Goal: Check status: Check status

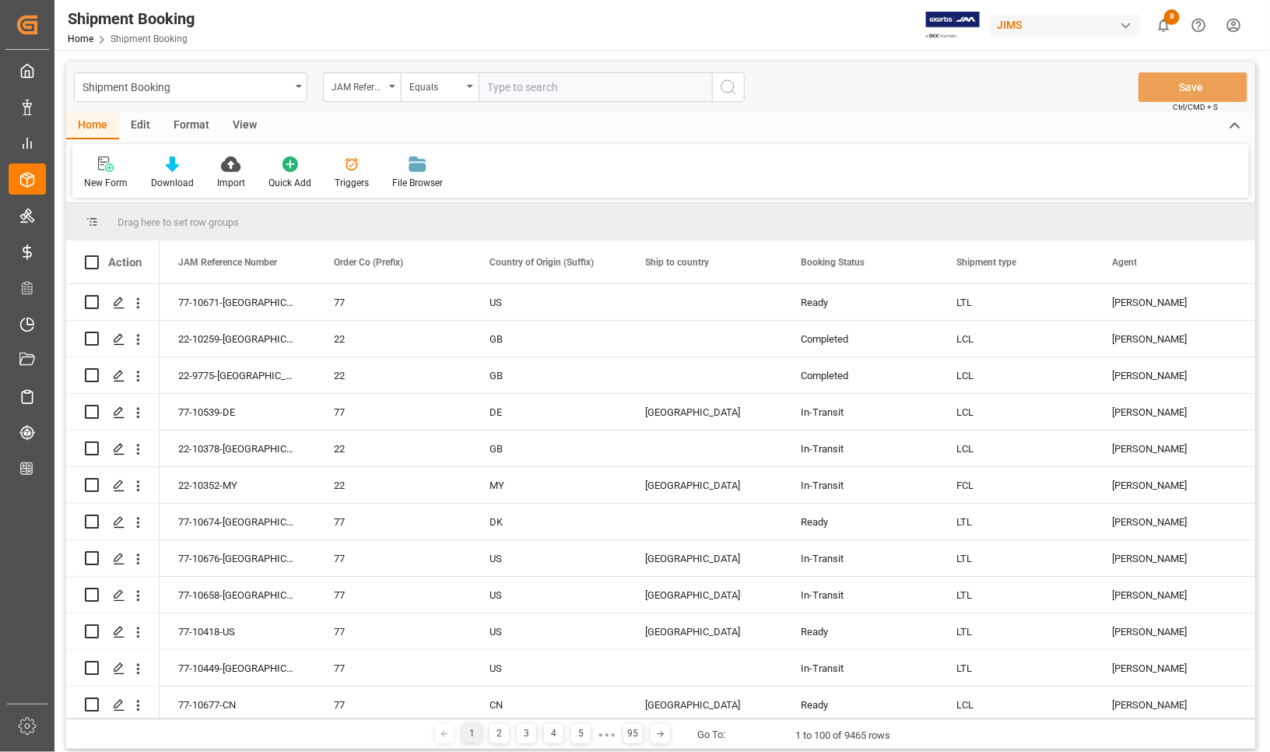
click at [508, 86] on input "text" at bounding box center [595, 87] width 233 height 30
type input "77-10553-[GEOGRAPHIC_DATA]"
type input "\"
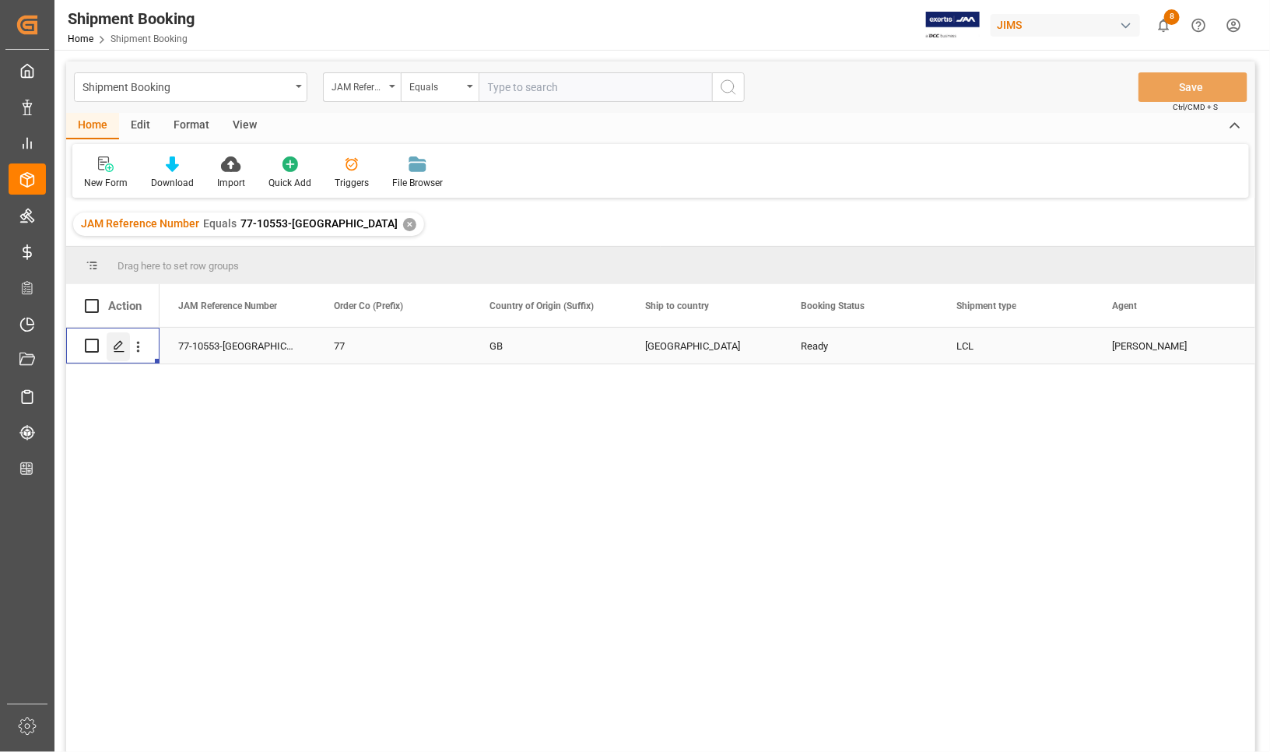
click at [121, 347] on icon "Press SPACE to select this row." at bounding box center [119, 346] width 12 height 12
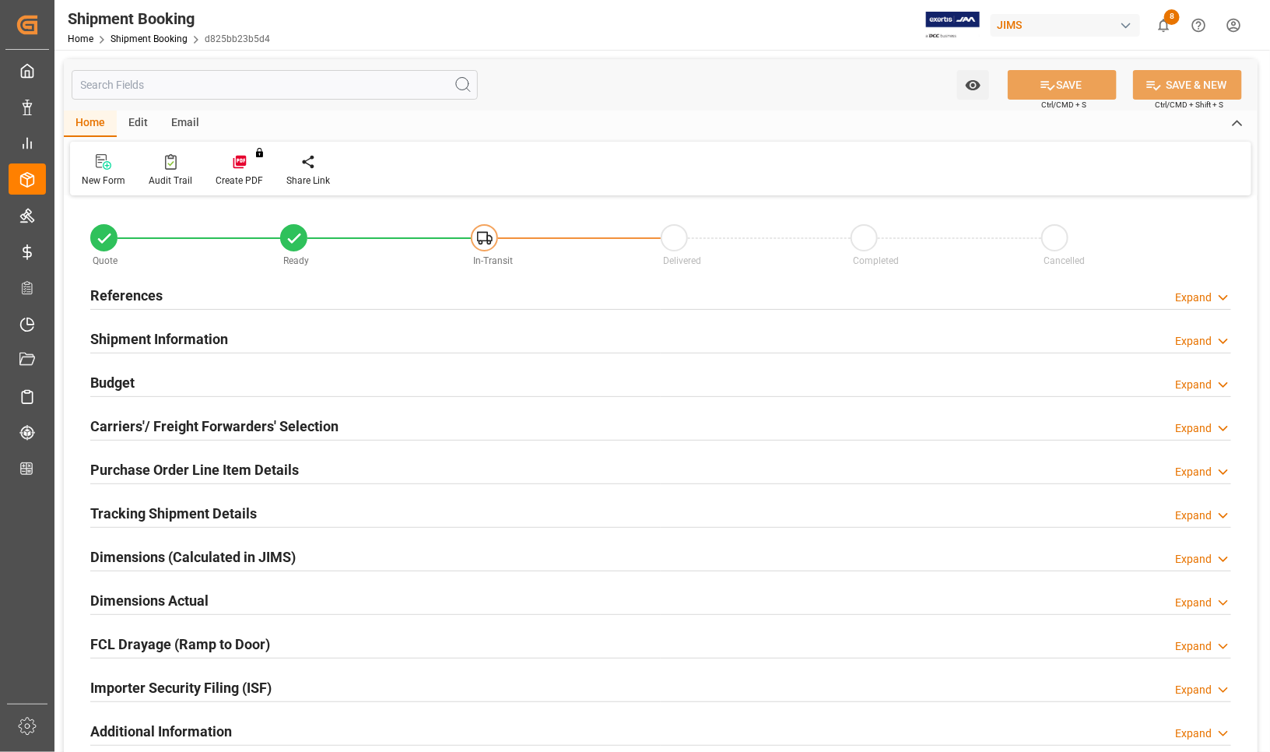
type input "409.1458"
type input "520.3254"
type input "700"
type input "4578.5852"
click at [167, 421] on h2 "Carriers'/ Freight Forwarders' Selection" at bounding box center [214, 426] width 248 height 21
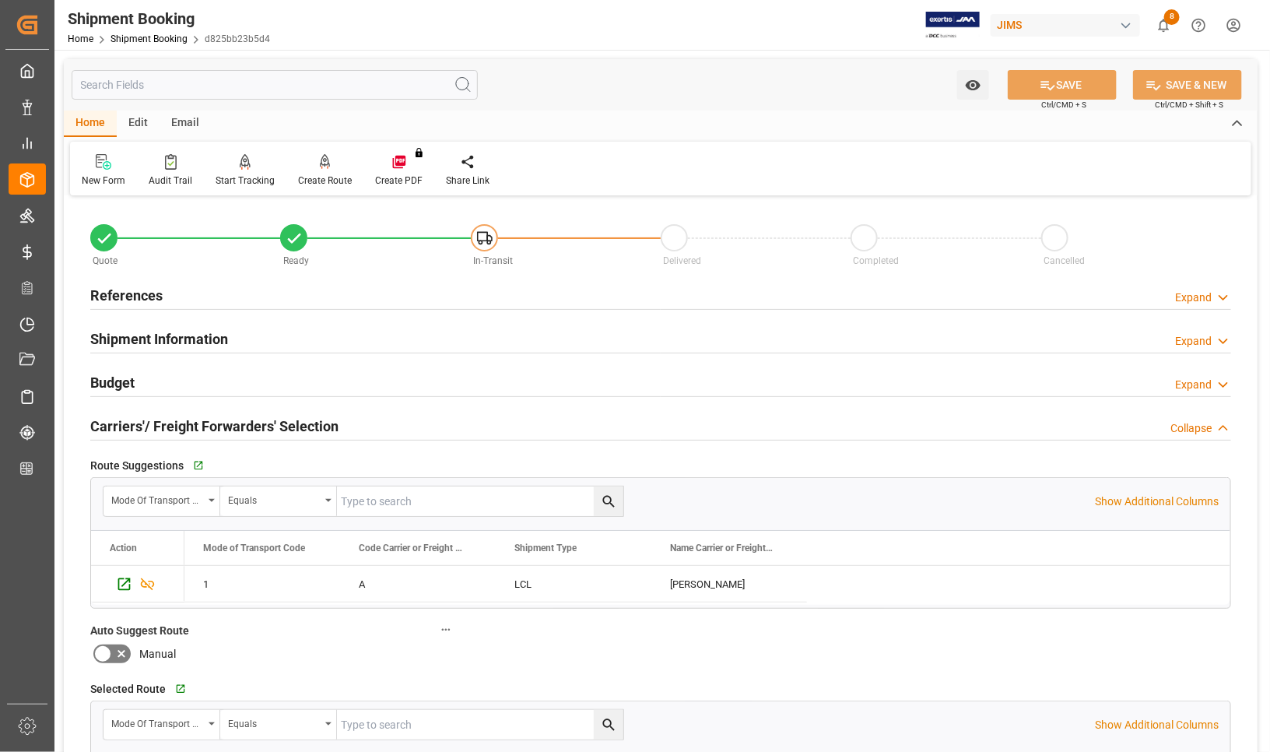
click at [167, 421] on h2 "Carriers'/ Freight Forwarders' Selection" at bounding box center [214, 426] width 248 height 21
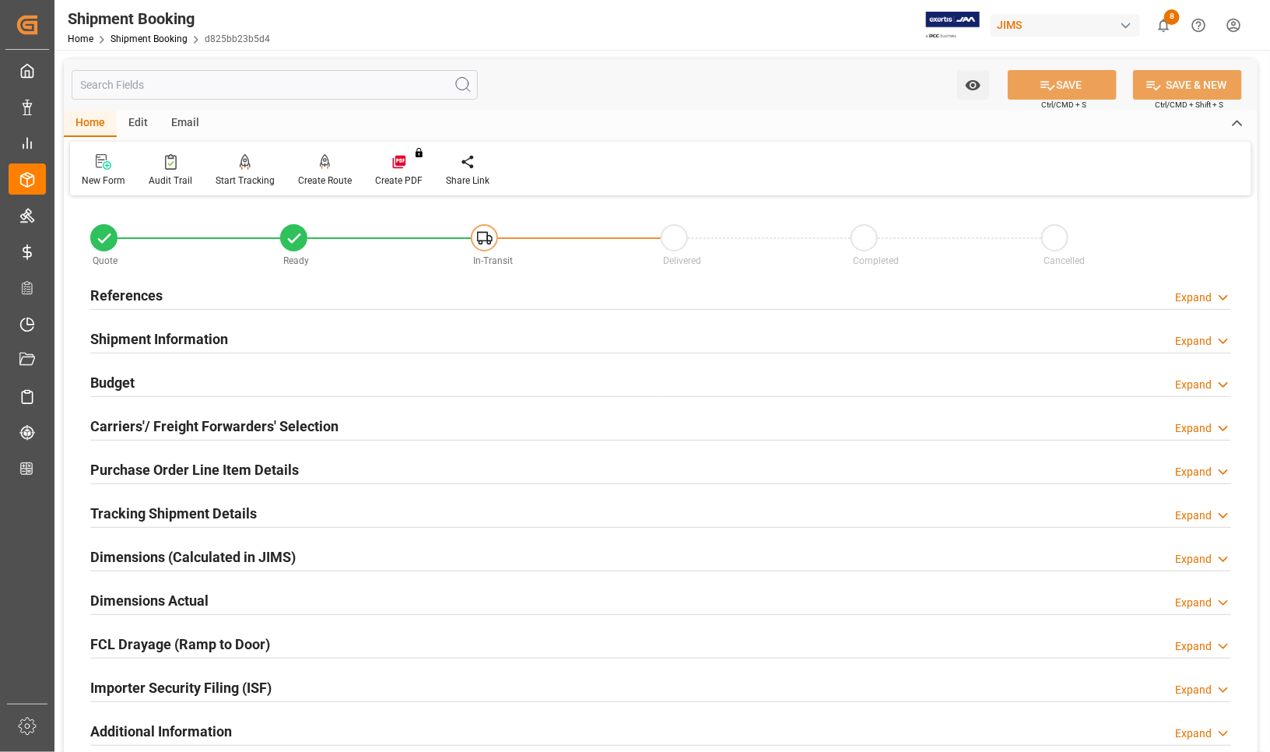
click at [121, 377] on h2 "Budget" at bounding box center [112, 382] width 44 height 21
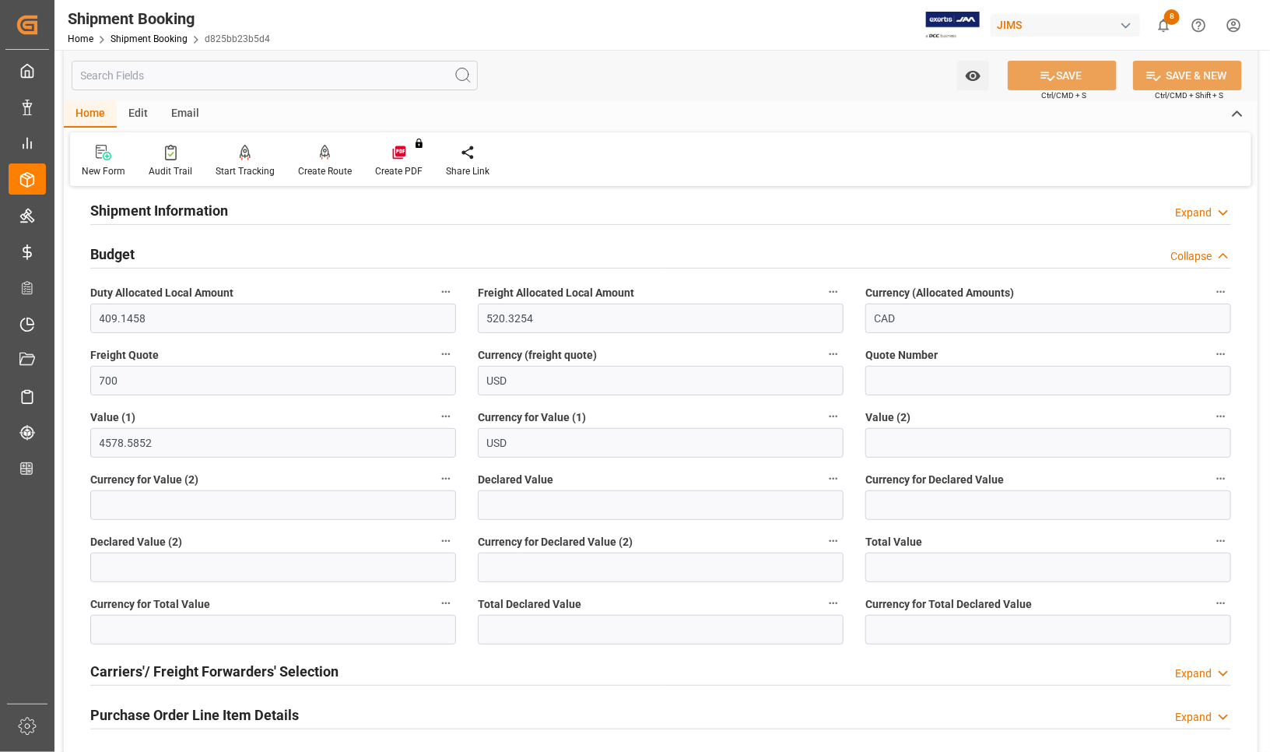
scroll to position [292, 0]
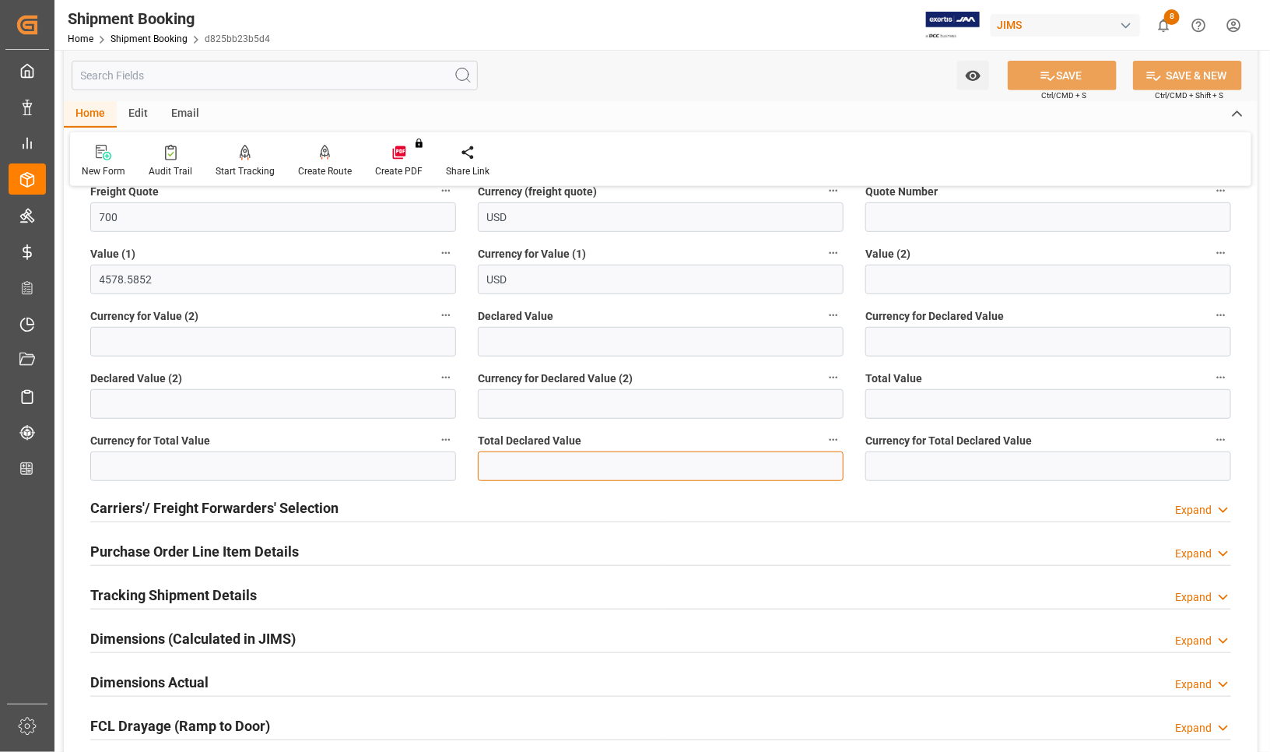
click at [519, 463] on input "text" at bounding box center [661, 466] width 366 height 30
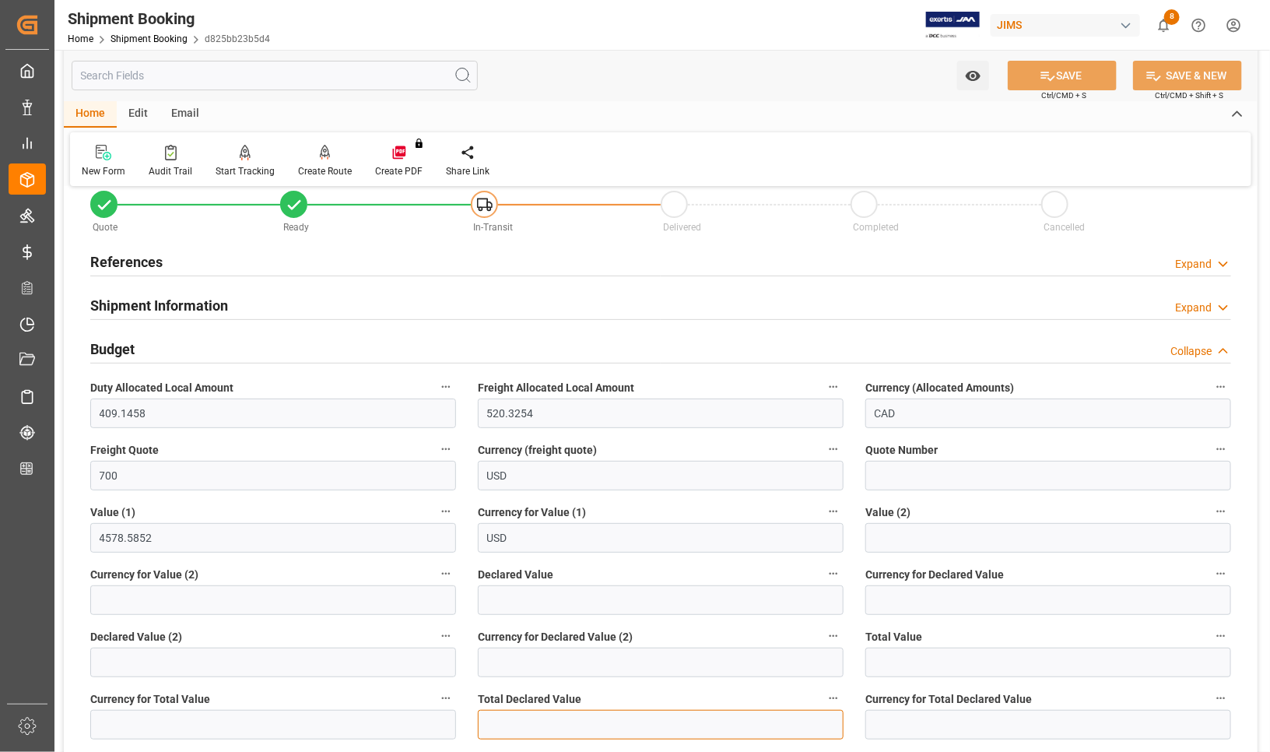
scroll to position [0, 0]
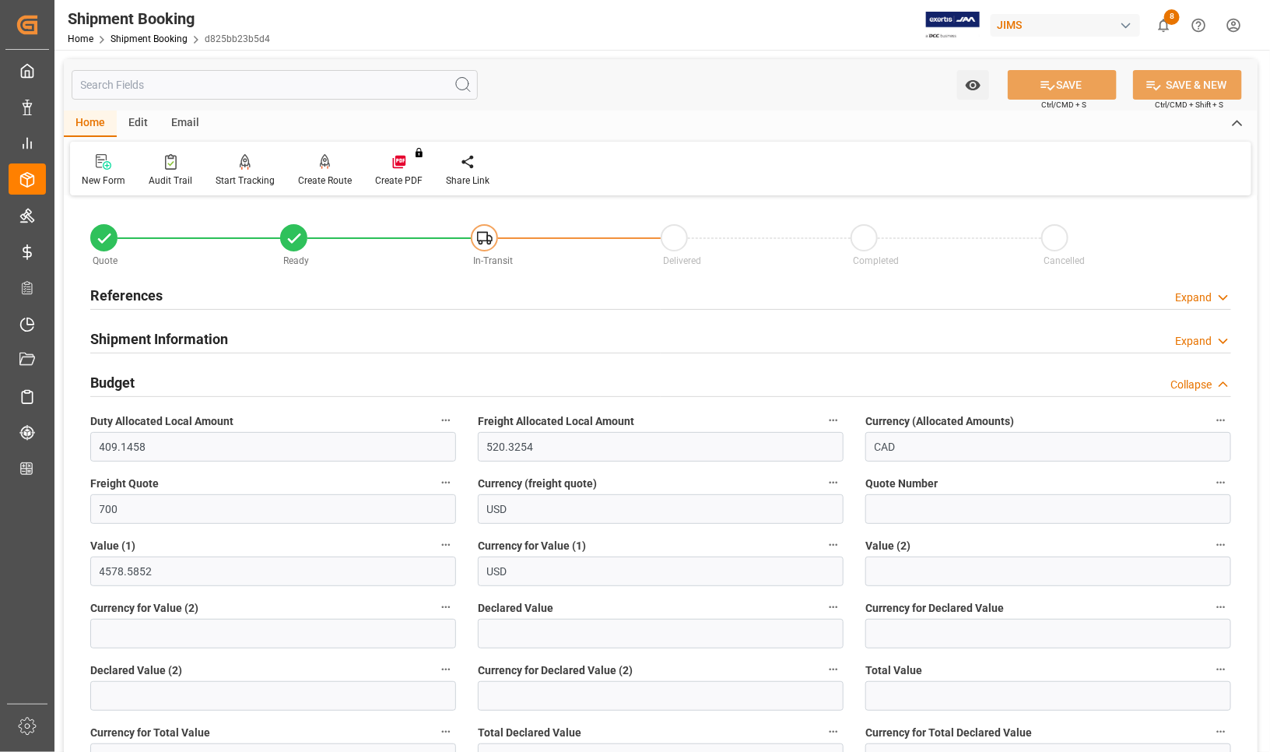
click at [109, 289] on h2 "References" at bounding box center [126, 295] width 72 height 21
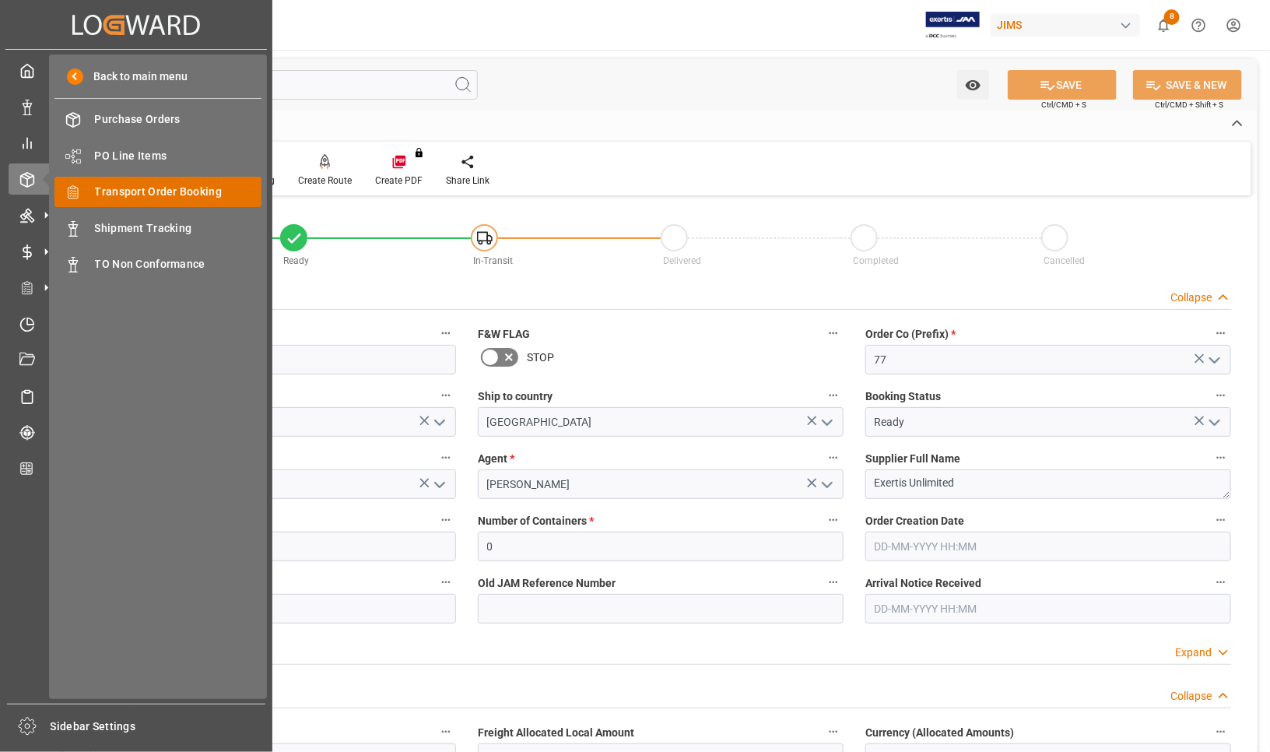
click at [119, 191] on span "Transport Order Booking" at bounding box center [178, 192] width 167 height 16
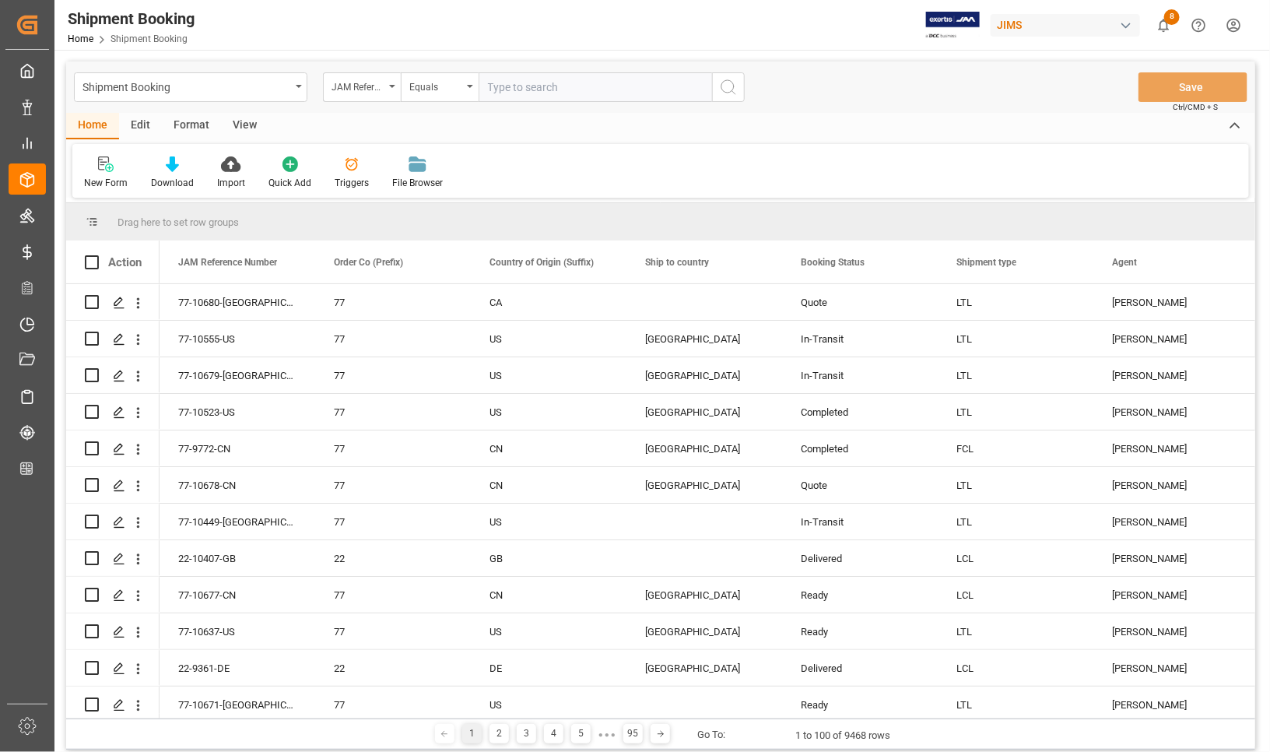
click at [549, 86] on input "text" at bounding box center [595, 87] width 233 height 30
type input "22-9738-TW"
click at [730, 86] on icon "search button" at bounding box center [728, 87] width 19 height 19
